Goal: Task Accomplishment & Management: Complete application form

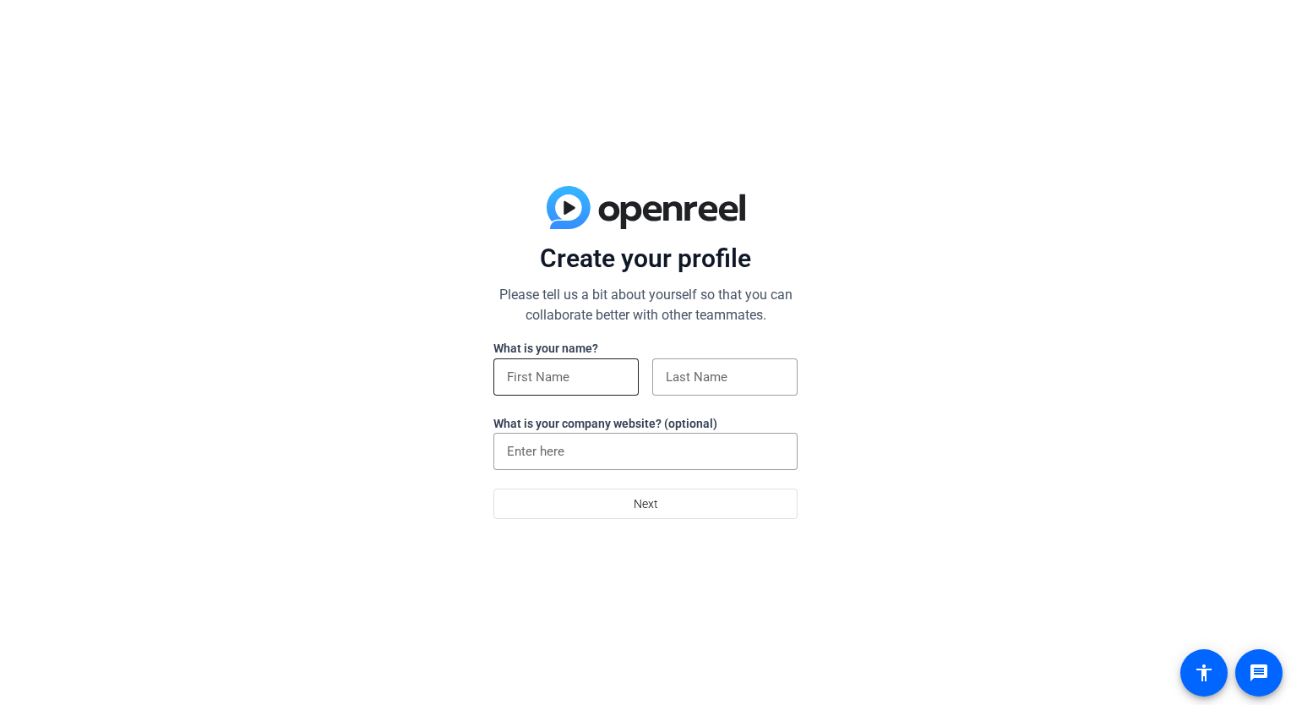
click at [535, 384] on input at bounding box center [566, 377] width 118 height 20
click at [313, 370] on div "Create your profile Please tell us a bit about yourself so that you can collabo…" at bounding box center [645, 352] width 1291 height 705
click at [552, 376] on input at bounding box center [566, 377] width 118 height 20
type input "[PERSON_NAME]"
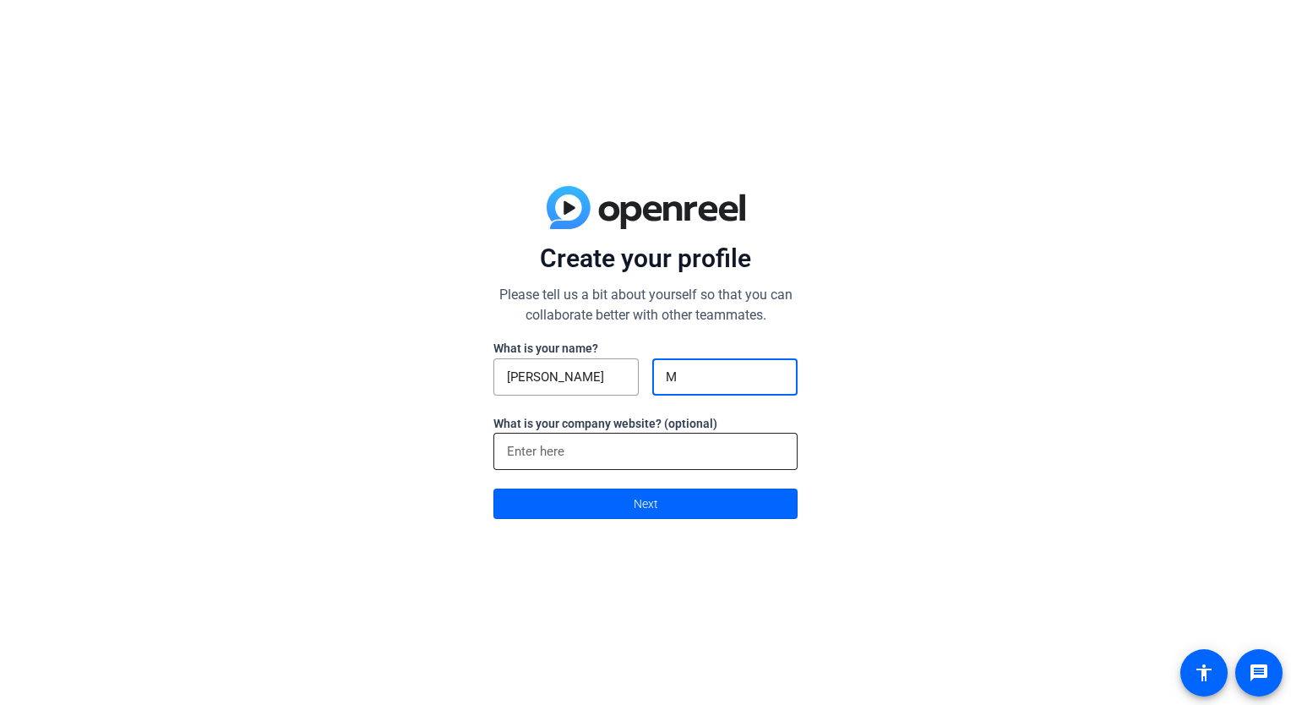
type input "M"
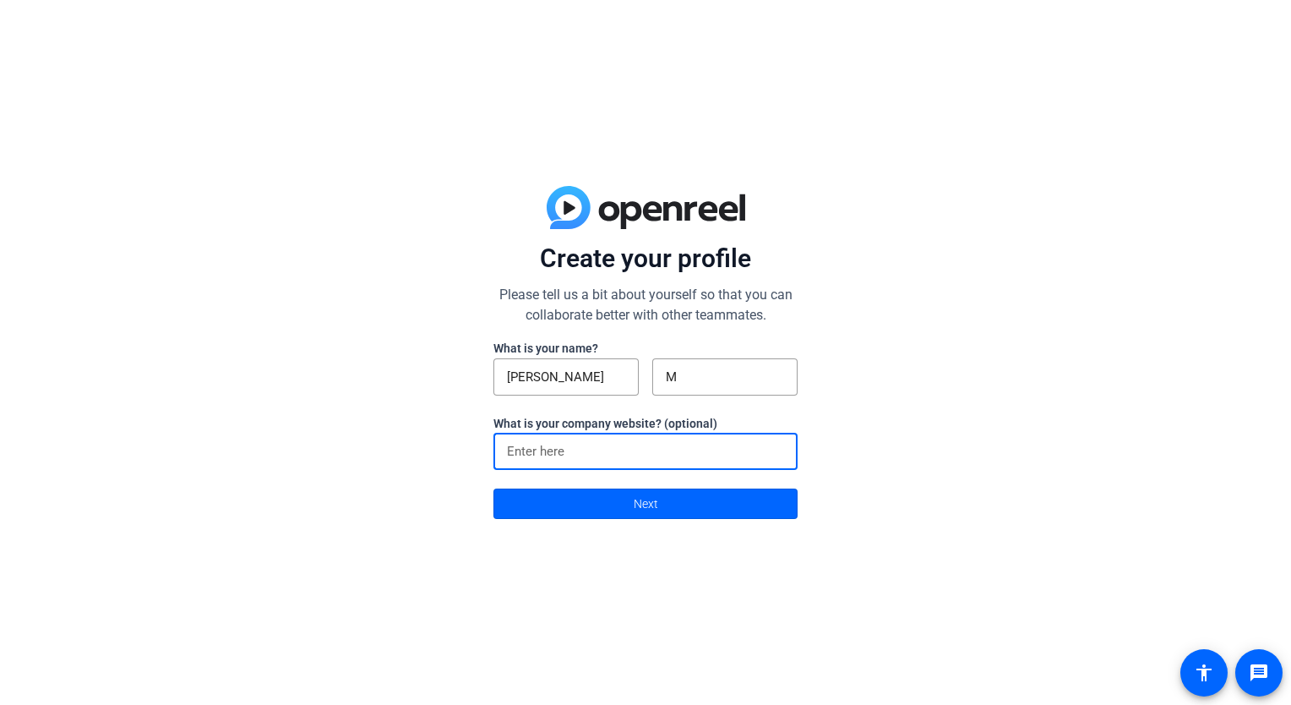
click at [530, 459] on input at bounding box center [645, 451] width 277 height 20
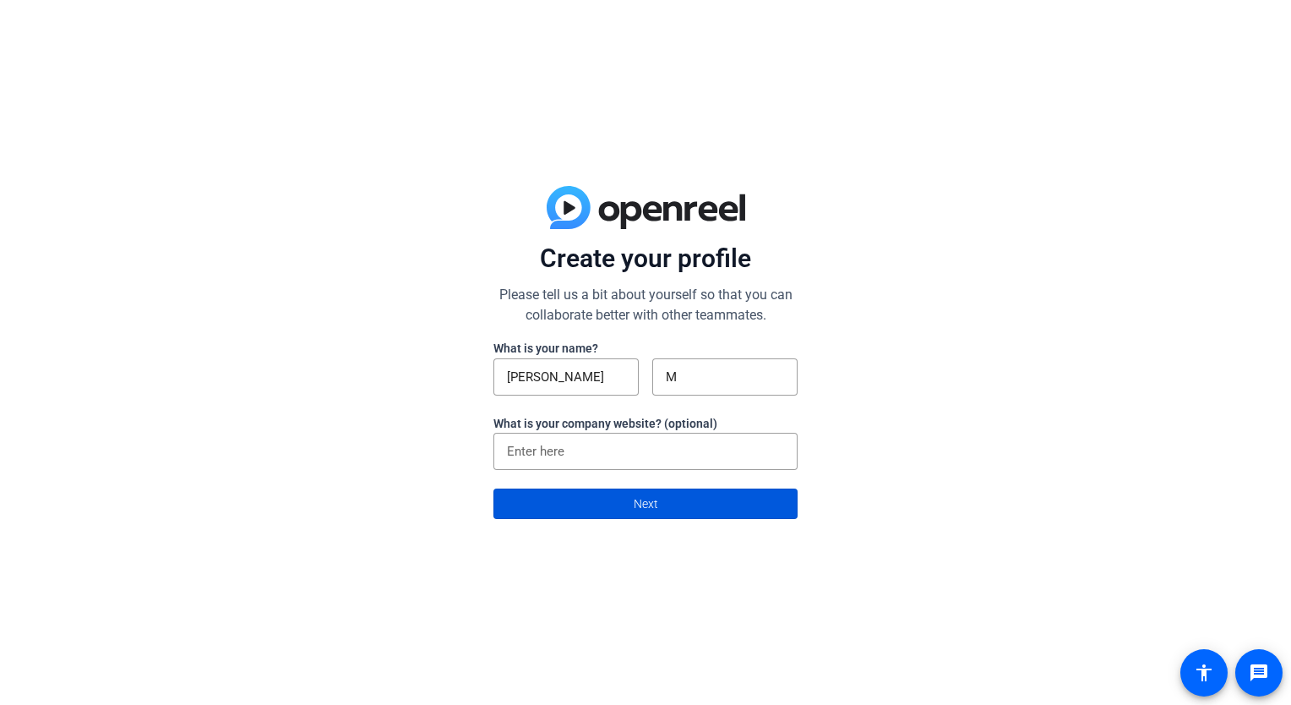
click at [693, 513] on span at bounding box center [645, 503] width 302 height 41
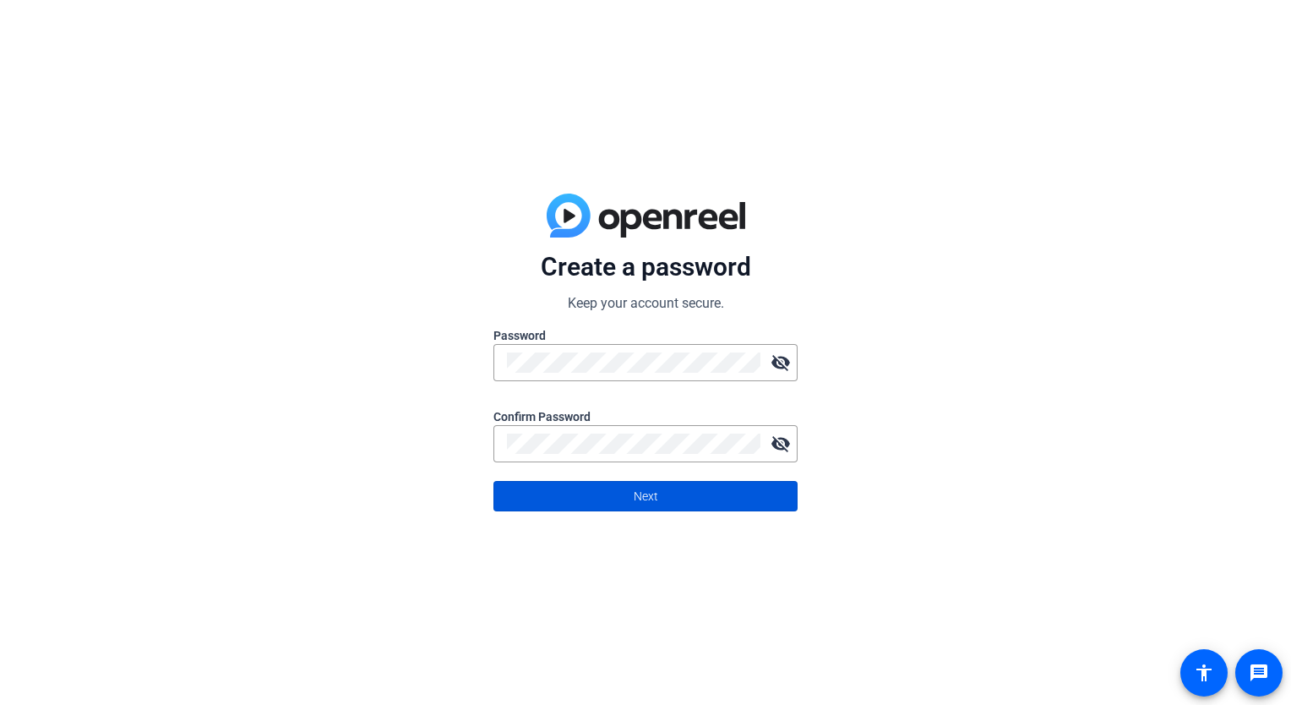
click at [634, 487] on span "Next" at bounding box center [646, 496] width 24 height 32
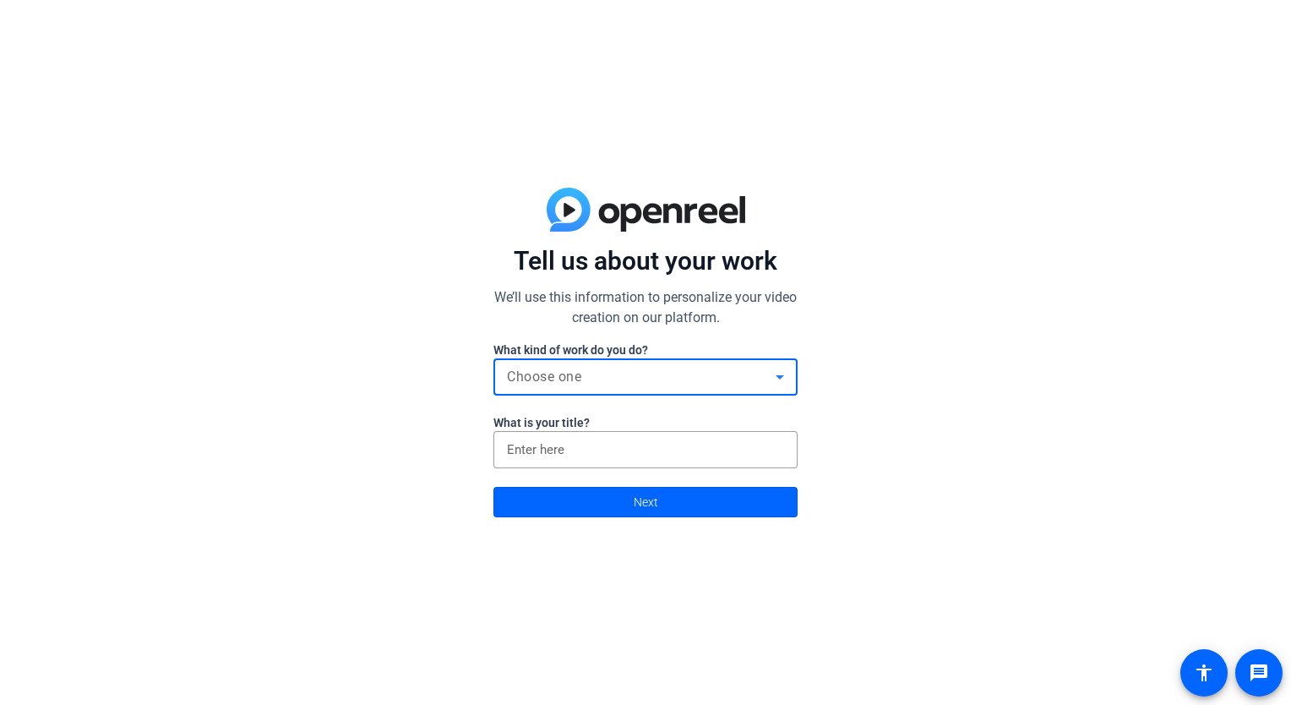
click at [773, 374] on icon at bounding box center [780, 377] width 20 height 20
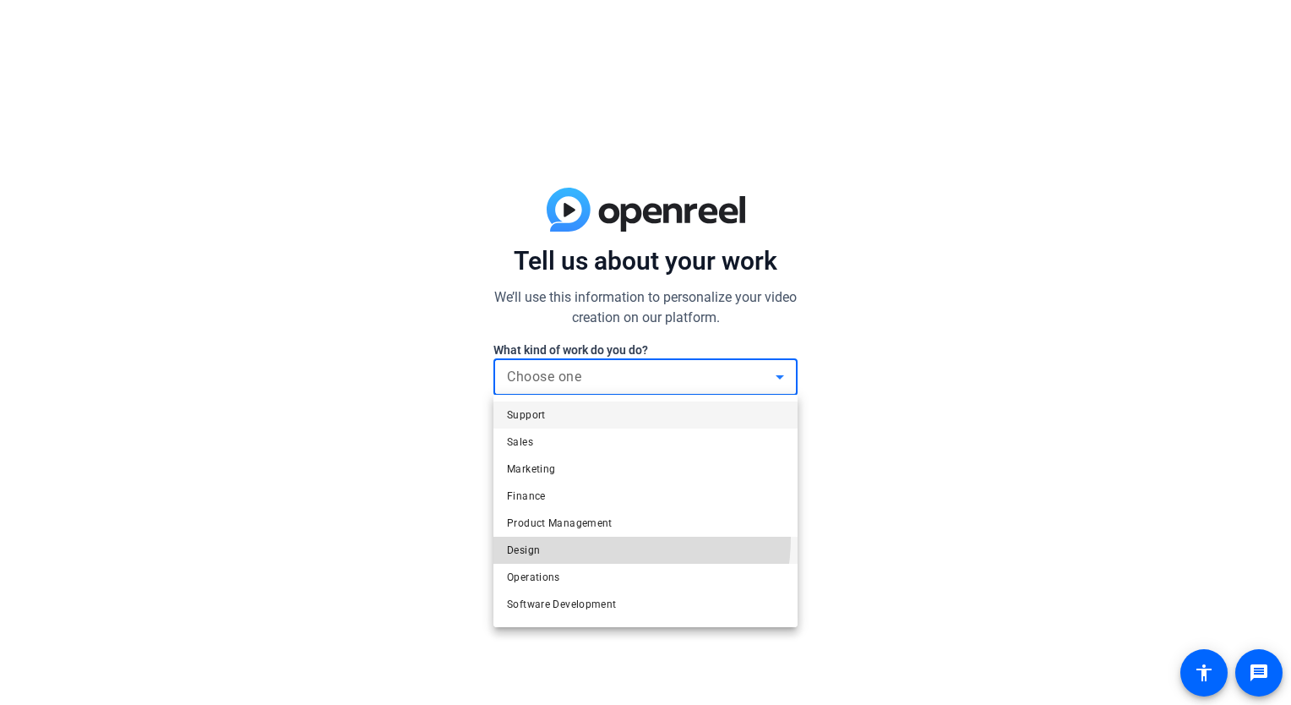
click at [588, 537] on mat-option "Design" at bounding box center [645, 549] width 304 height 27
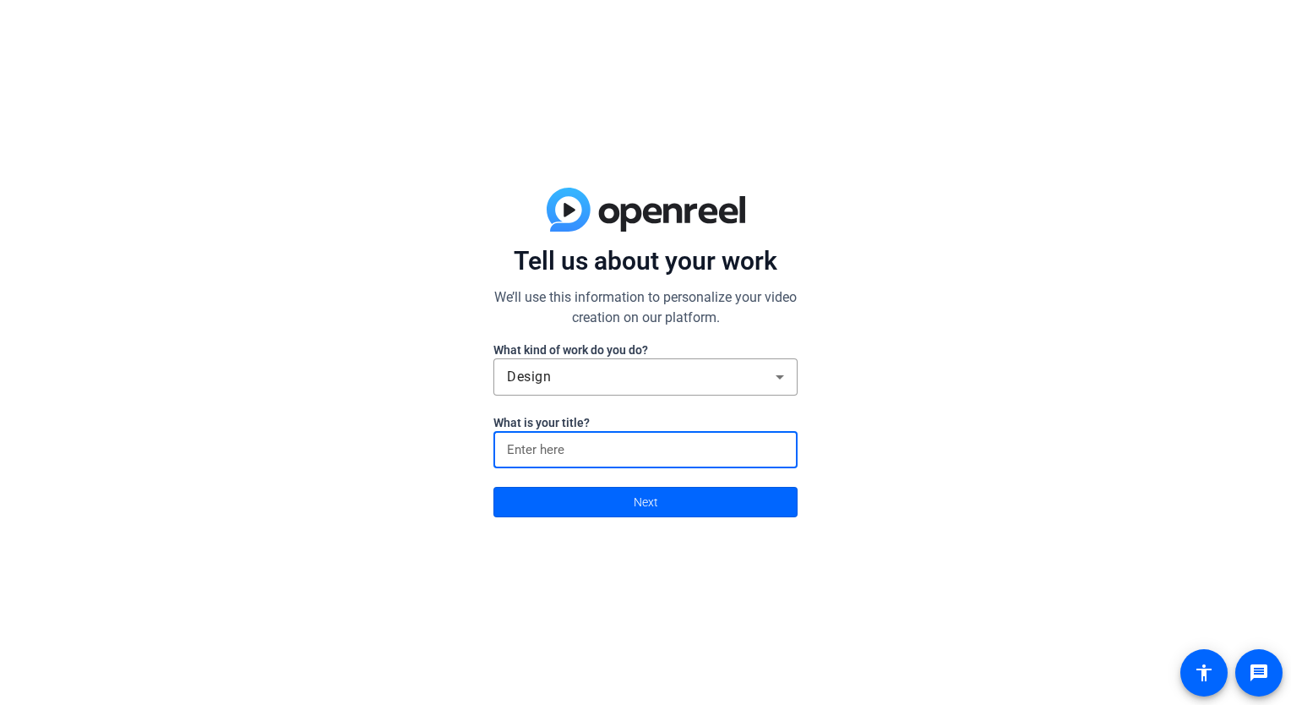
click at [629, 445] on input at bounding box center [645, 449] width 277 height 20
type input "n/a"
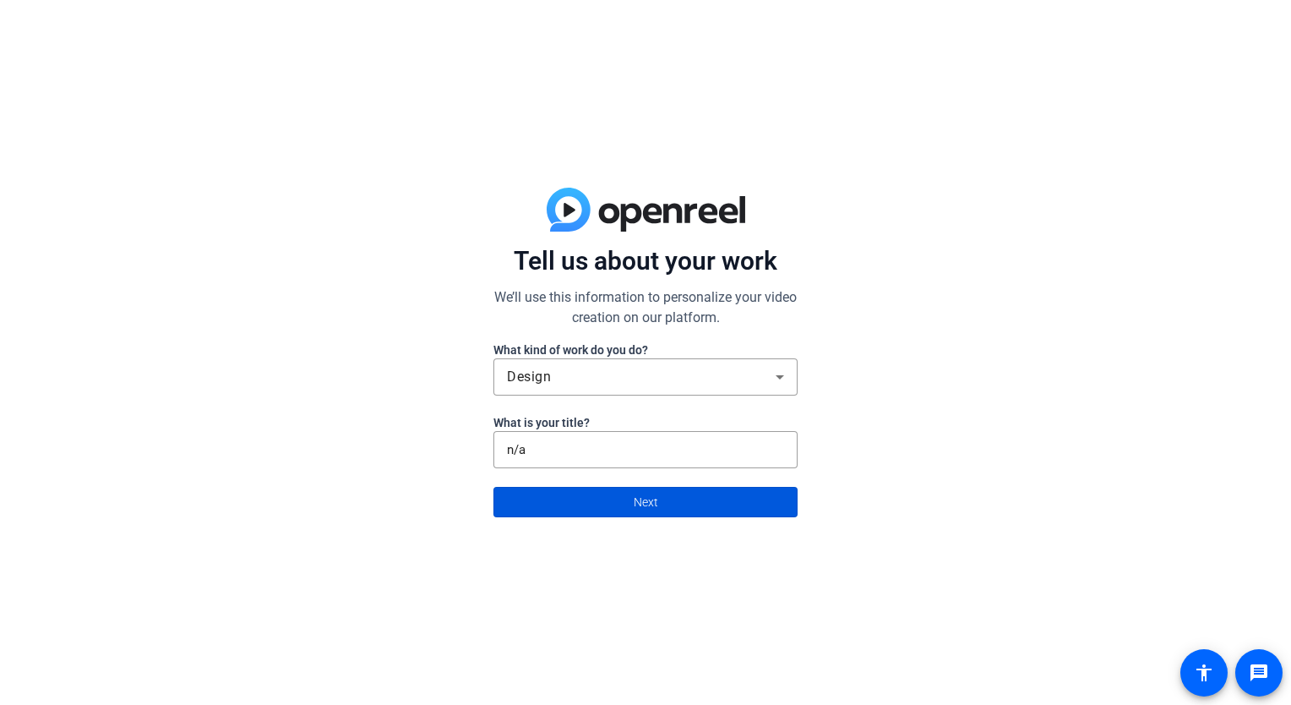
click at [681, 502] on span at bounding box center [645, 501] width 302 height 41
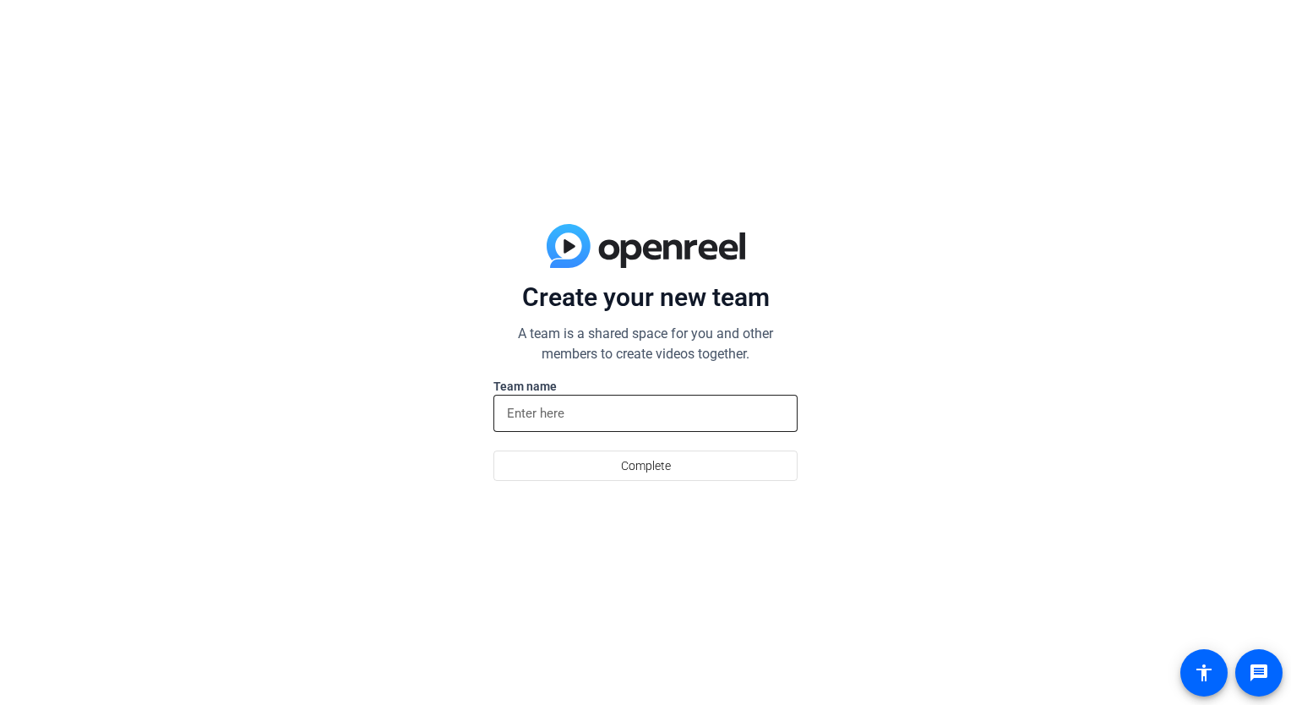
click at [587, 416] on input at bounding box center [645, 413] width 277 height 20
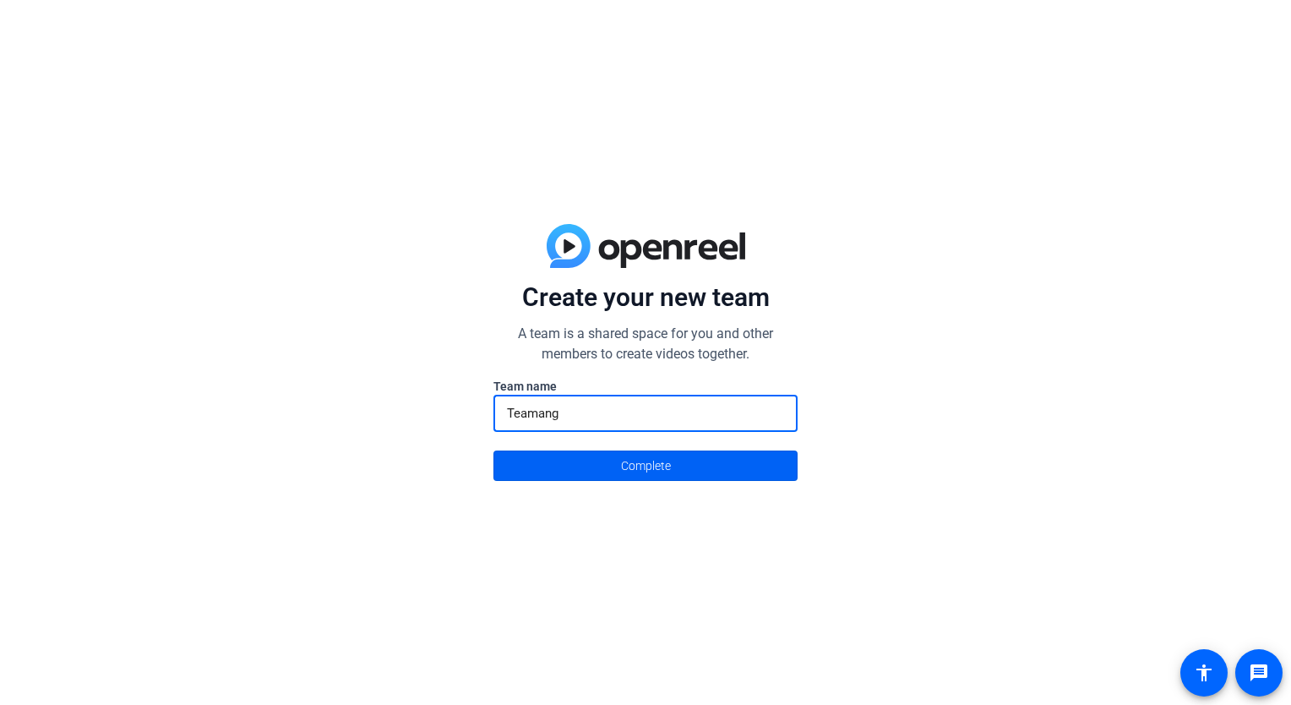
type input "Teamang"
click at [583, 465] on span at bounding box center [645, 465] width 302 height 41
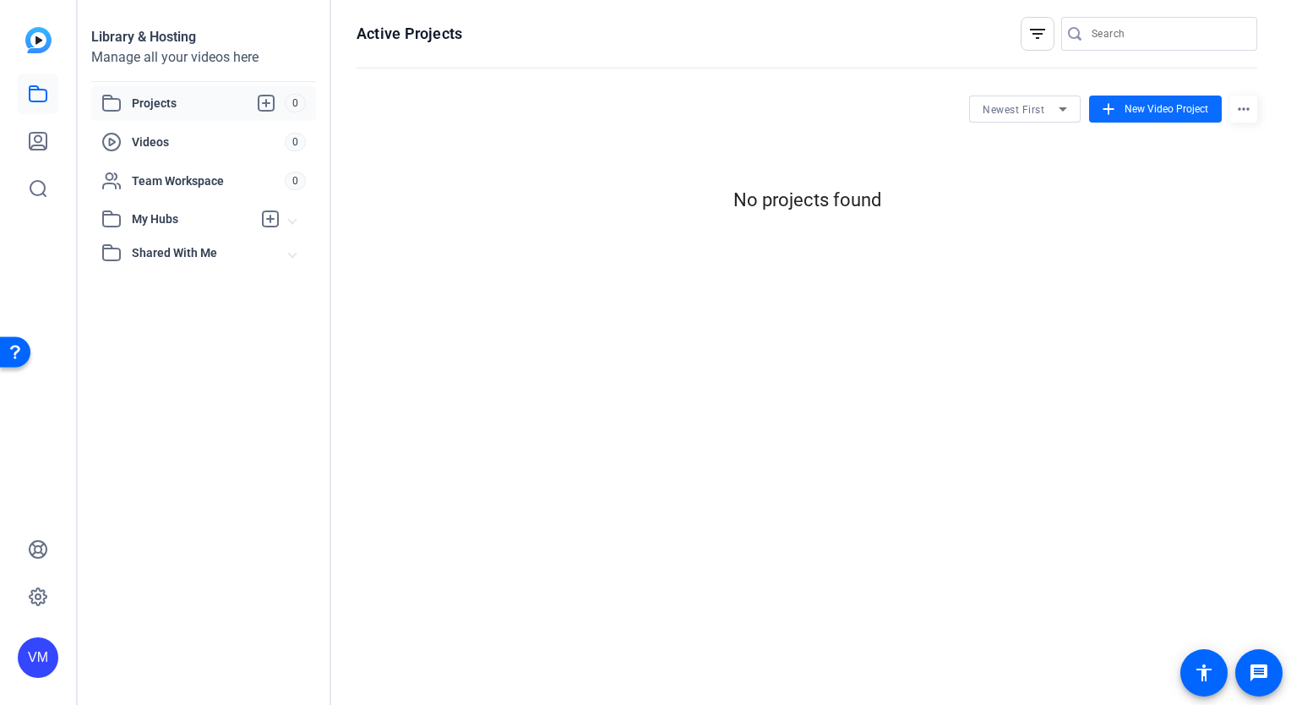
click at [1176, 106] on span "New Video Project" at bounding box center [1166, 108] width 84 height 15
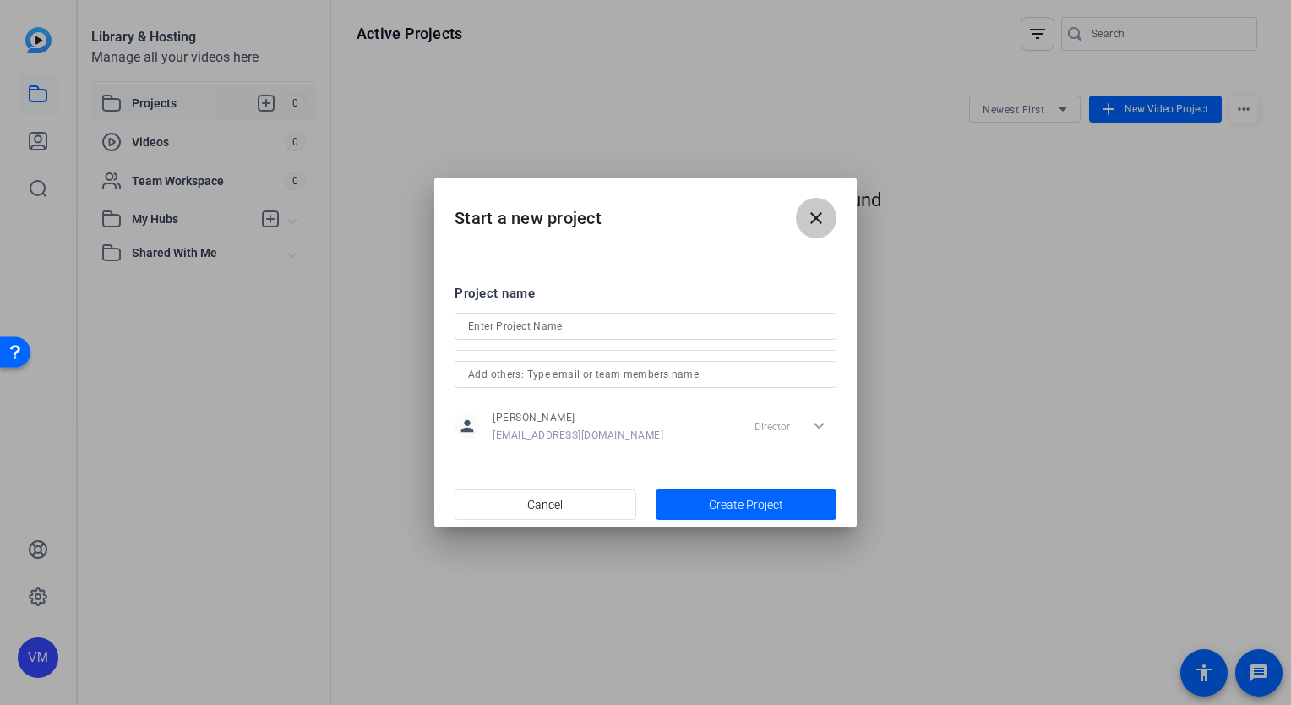
click at [830, 221] on span at bounding box center [816, 218] width 41 height 41
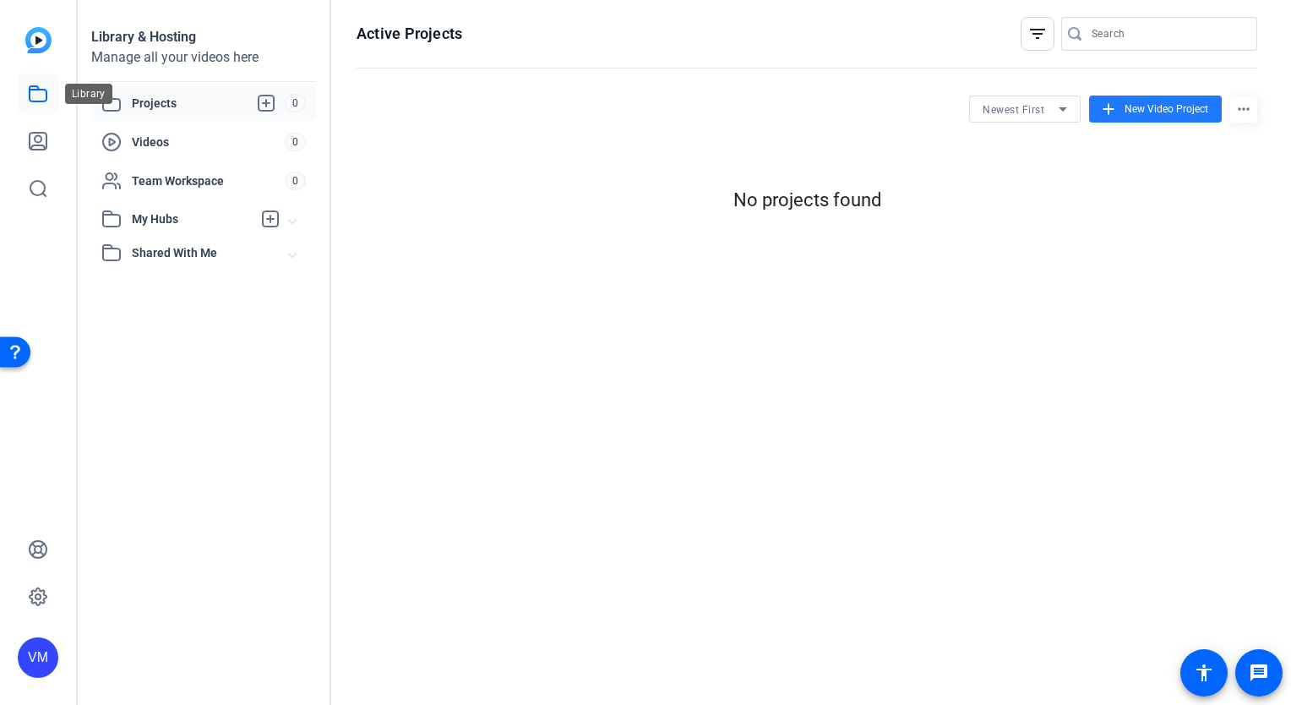
click at [35, 103] on icon at bounding box center [38, 94] width 20 height 20
click at [971, 166] on div "No projects found" at bounding box center [806, 179] width 900 height 70
click at [42, 155] on link at bounding box center [38, 141] width 41 height 41
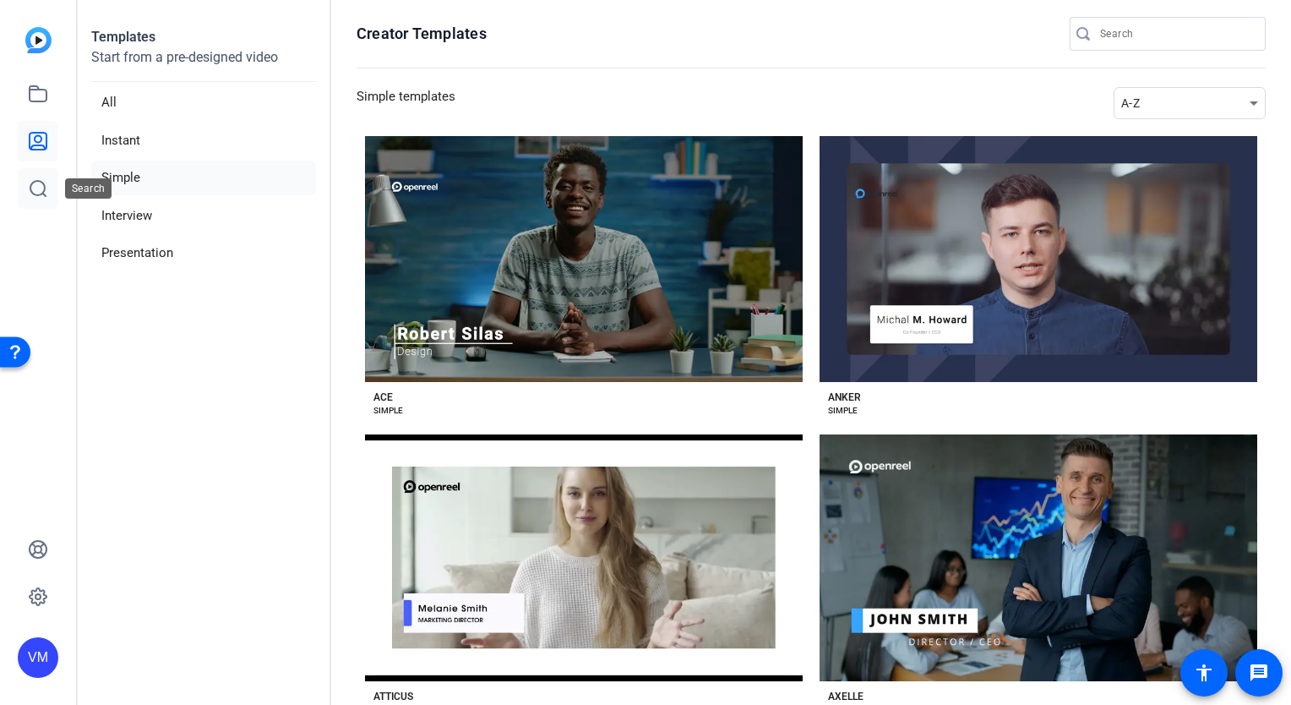
click at [42, 181] on icon at bounding box center [38, 188] width 20 height 20
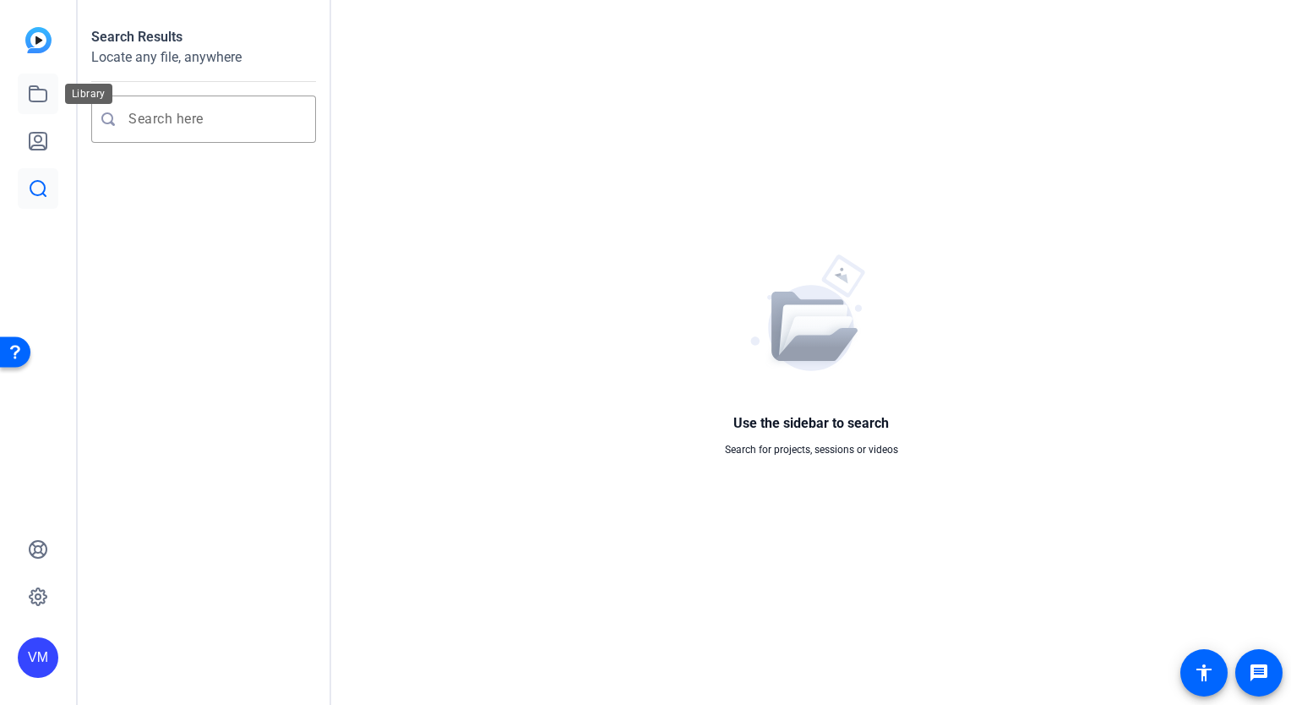
click at [30, 100] on icon at bounding box center [38, 93] width 17 height 15
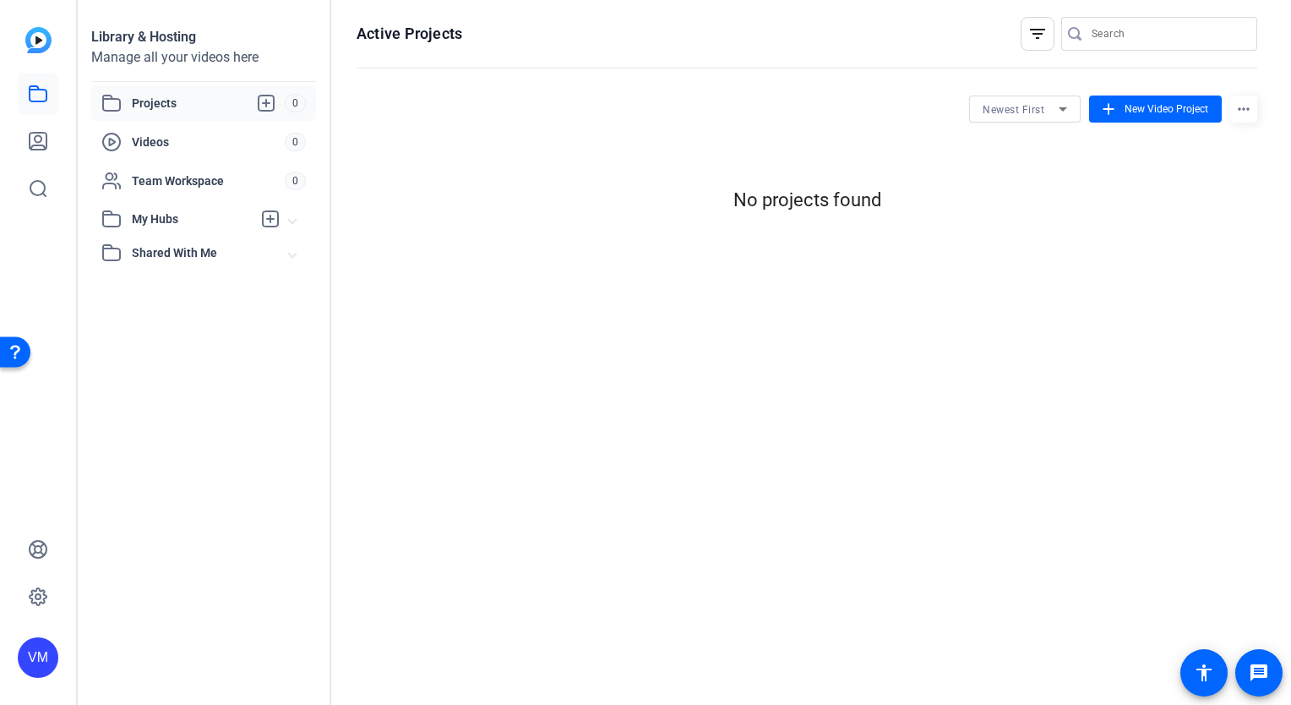
click at [56, 55] on div at bounding box center [38, 118] width 41 height 182
click at [44, 36] on img at bounding box center [38, 40] width 26 height 26
click at [1235, 108] on mat-icon "more_horiz" at bounding box center [1243, 108] width 27 height 27
click at [1235, 108] on div at bounding box center [645, 352] width 1291 height 705
click at [1166, 108] on span "New Video Project" at bounding box center [1166, 108] width 84 height 15
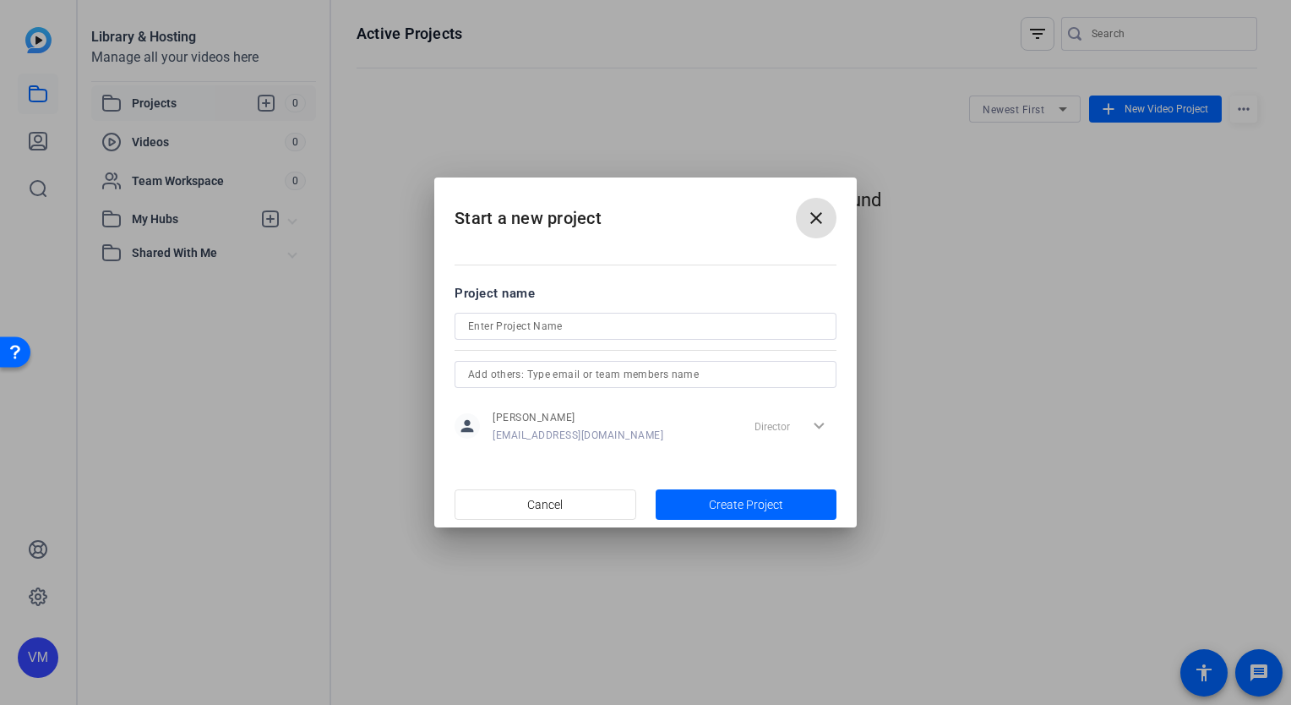
click at [640, 324] on input at bounding box center [645, 326] width 355 height 20
type input "P"
type input "Revit Tutorial Chapter 1"
click at [757, 487] on span "button" at bounding box center [747, 504] width 182 height 41
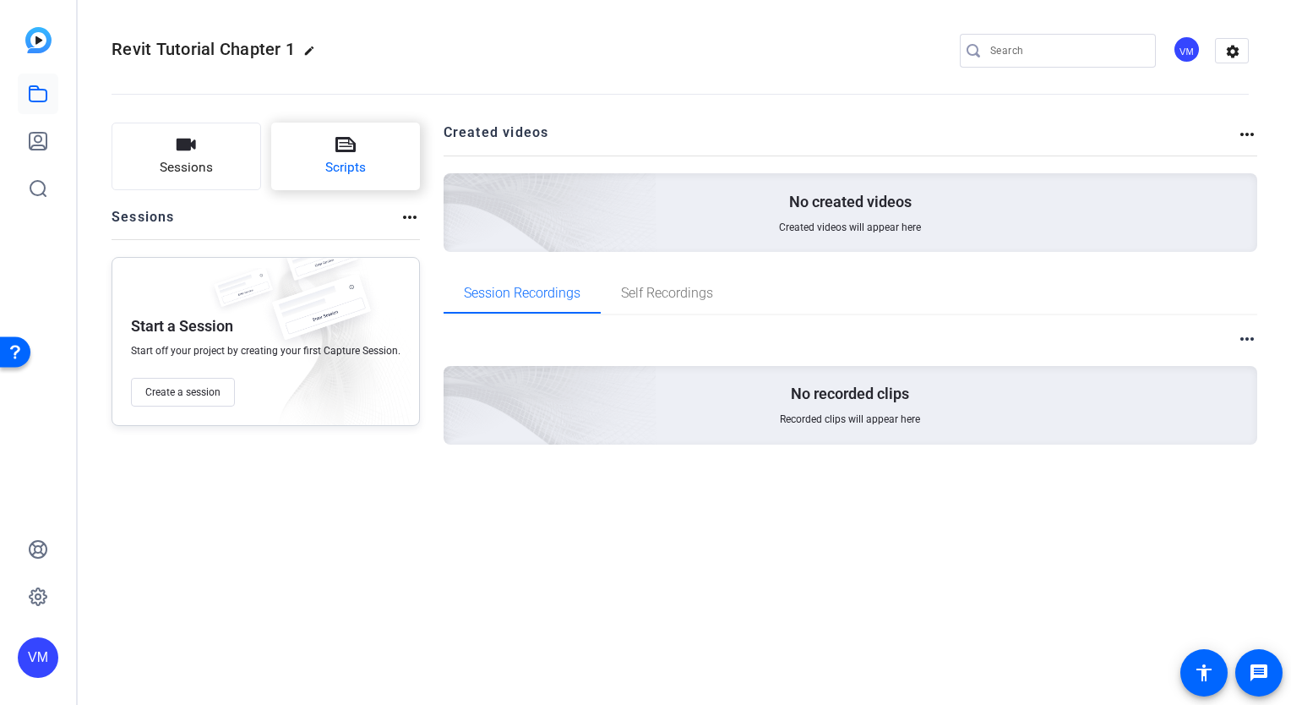
click at [321, 158] on button "Scripts" at bounding box center [346, 156] width 150 height 68
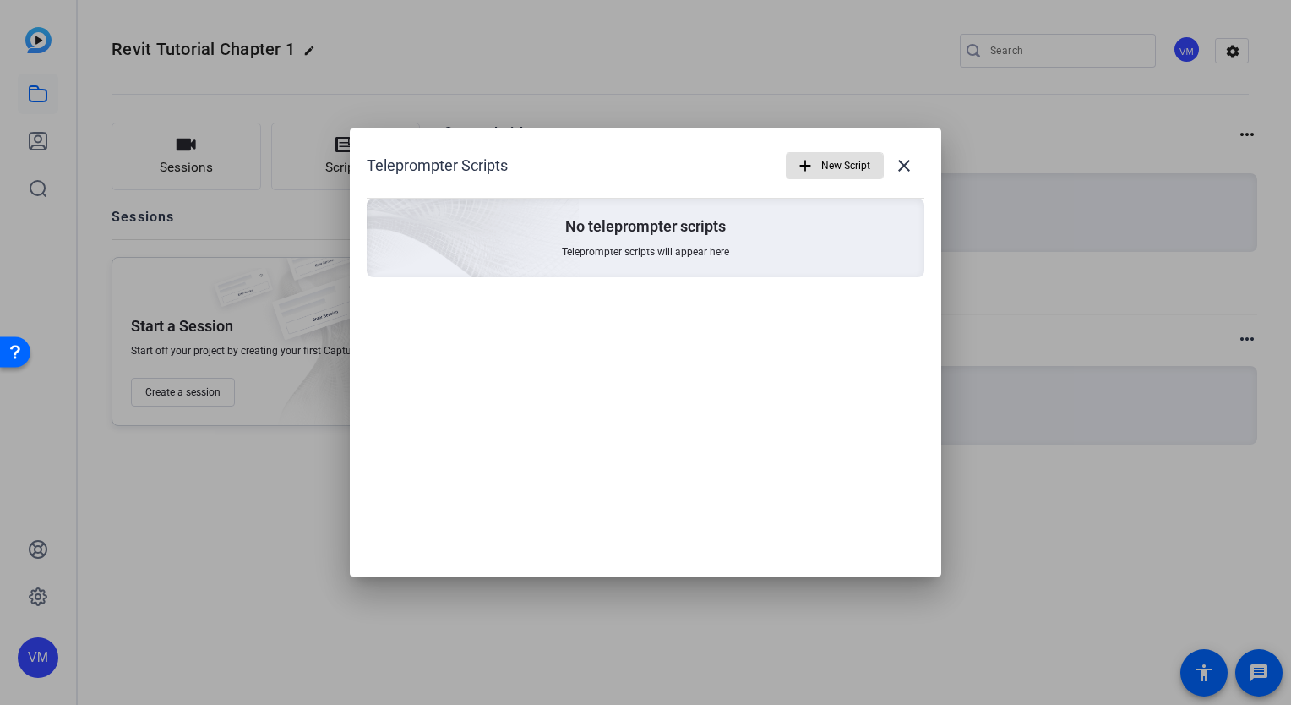
click at [821, 170] on button "add New Script" at bounding box center [835, 165] width 98 height 27
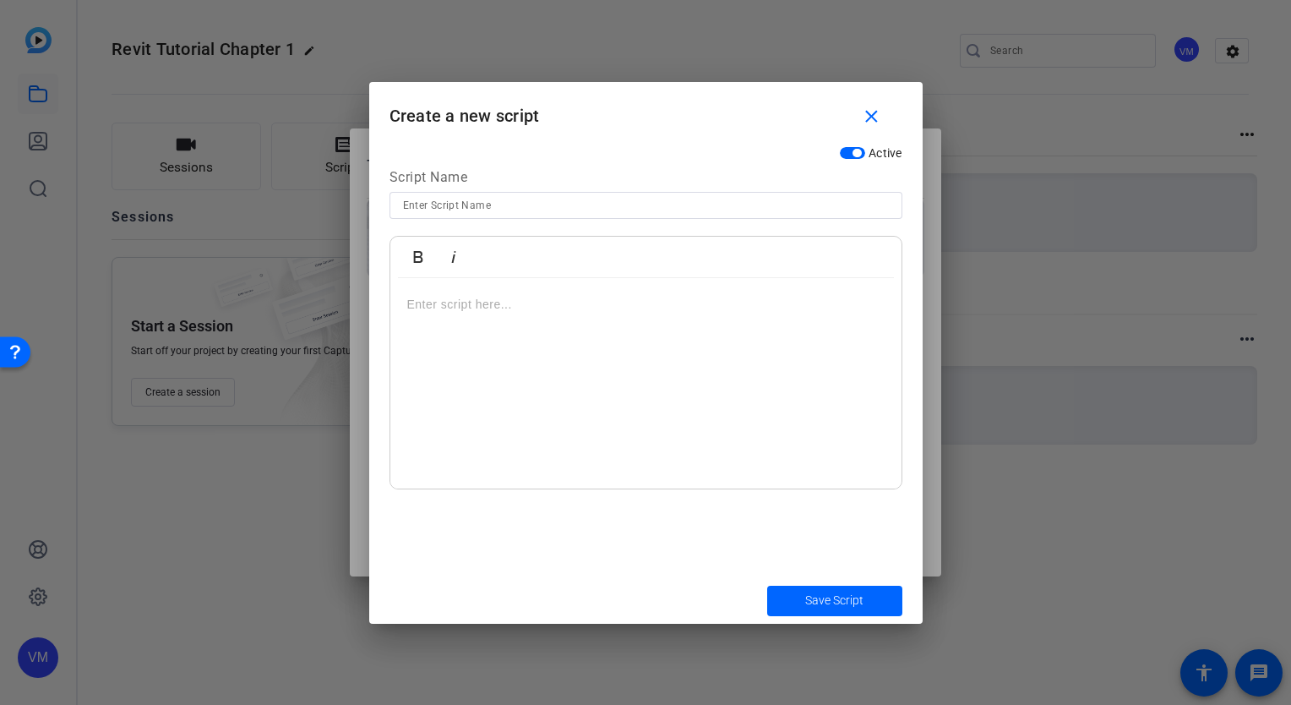
click at [547, 216] on div at bounding box center [646, 205] width 486 height 27
click at [882, 122] on span "button" at bounding box center [875, 117] width 54 height 41
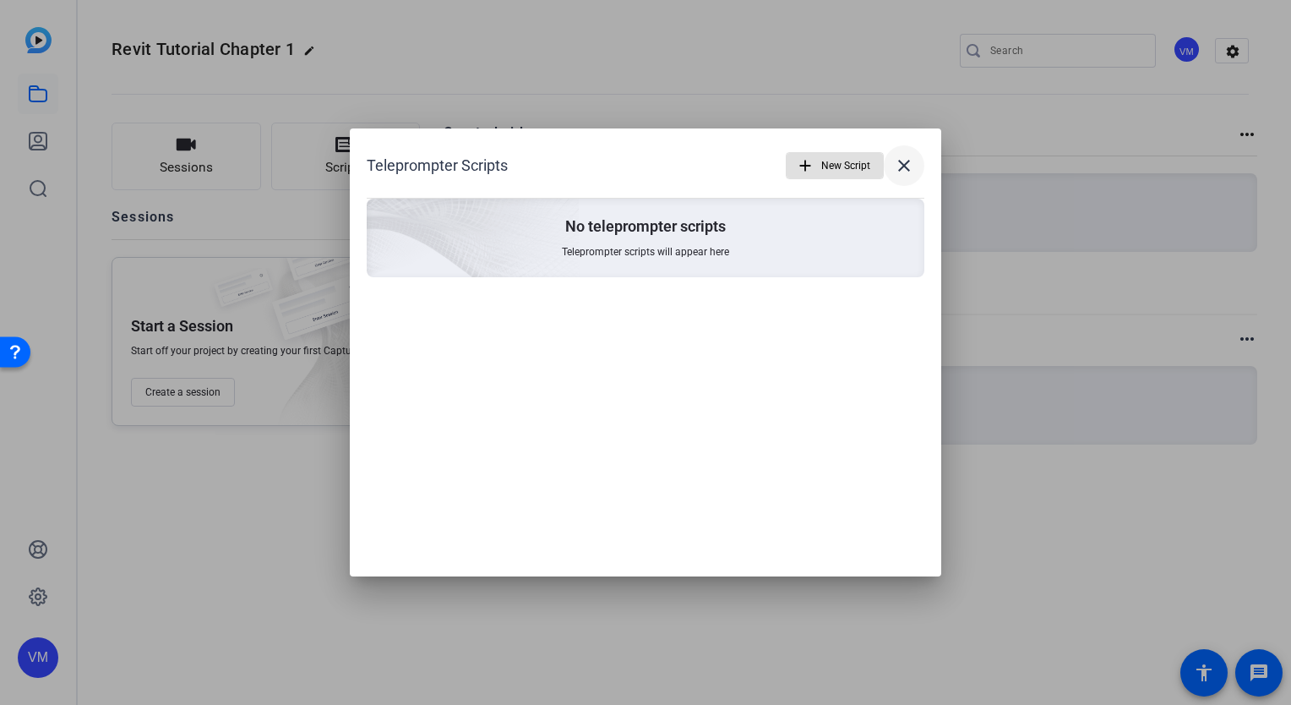
click at [906, 162] on mat-icon "close" at bounding box center [904, 165] width 20 height 20
